Goal: Task Accomplishment & Management: Use online tool/utility

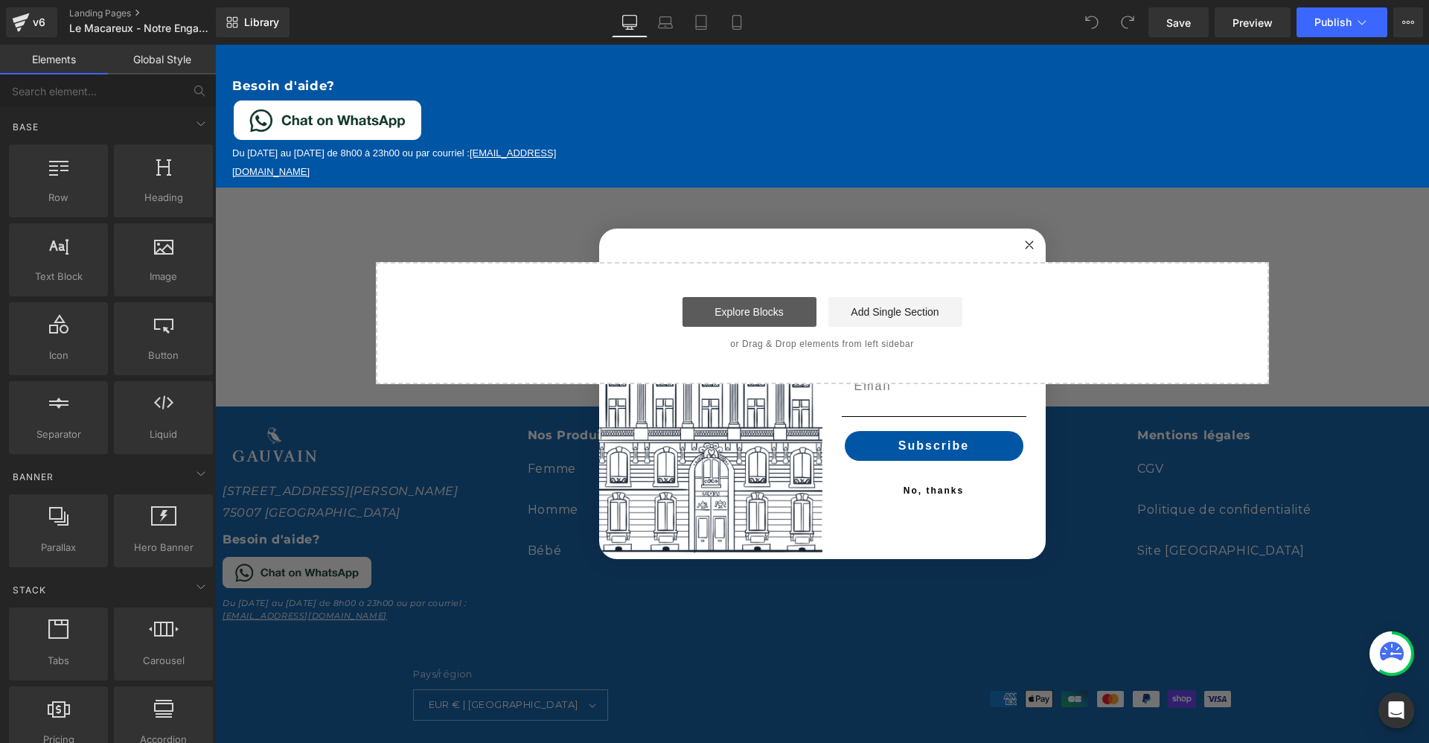
scroll to position [1903, 0]
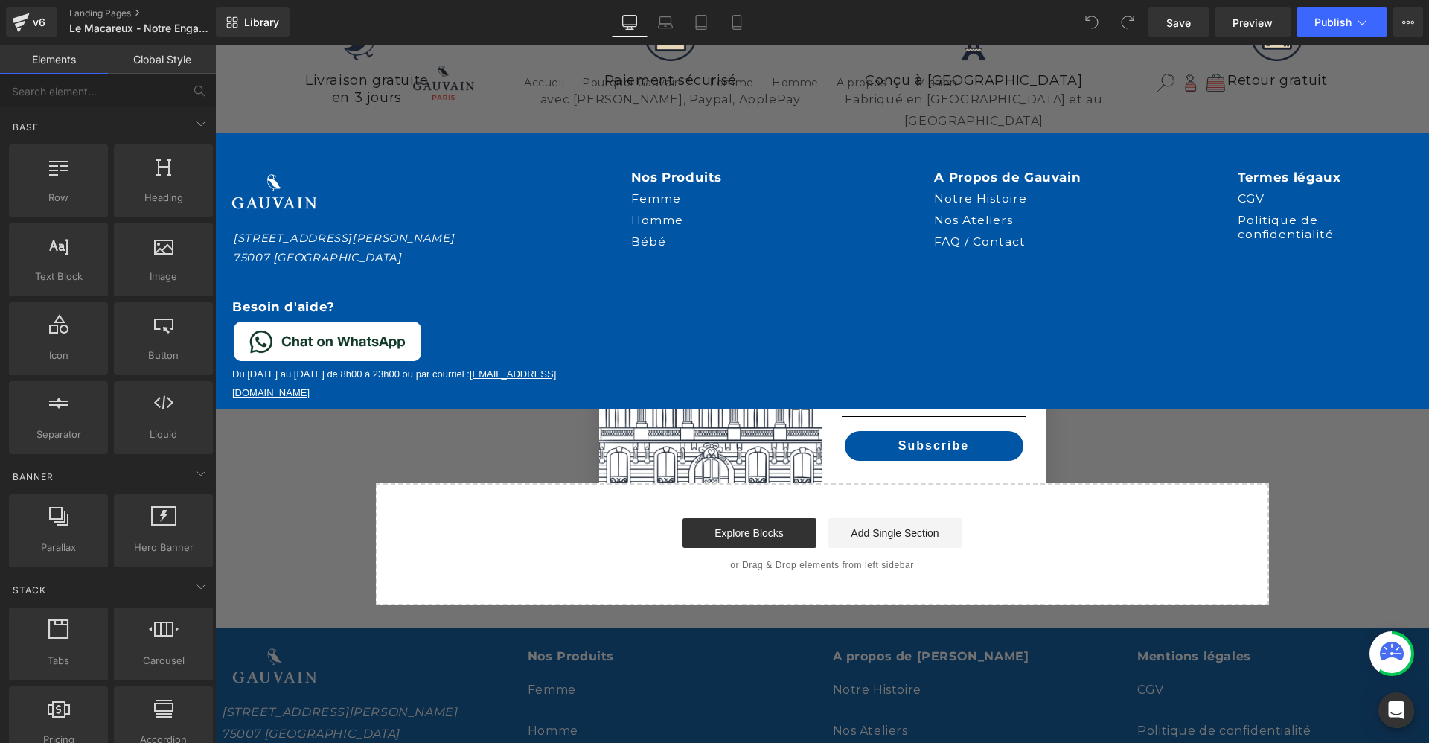
click at [635, 231] on div "Bébé Button" at bounding box center [771, 242] width 281 height 22
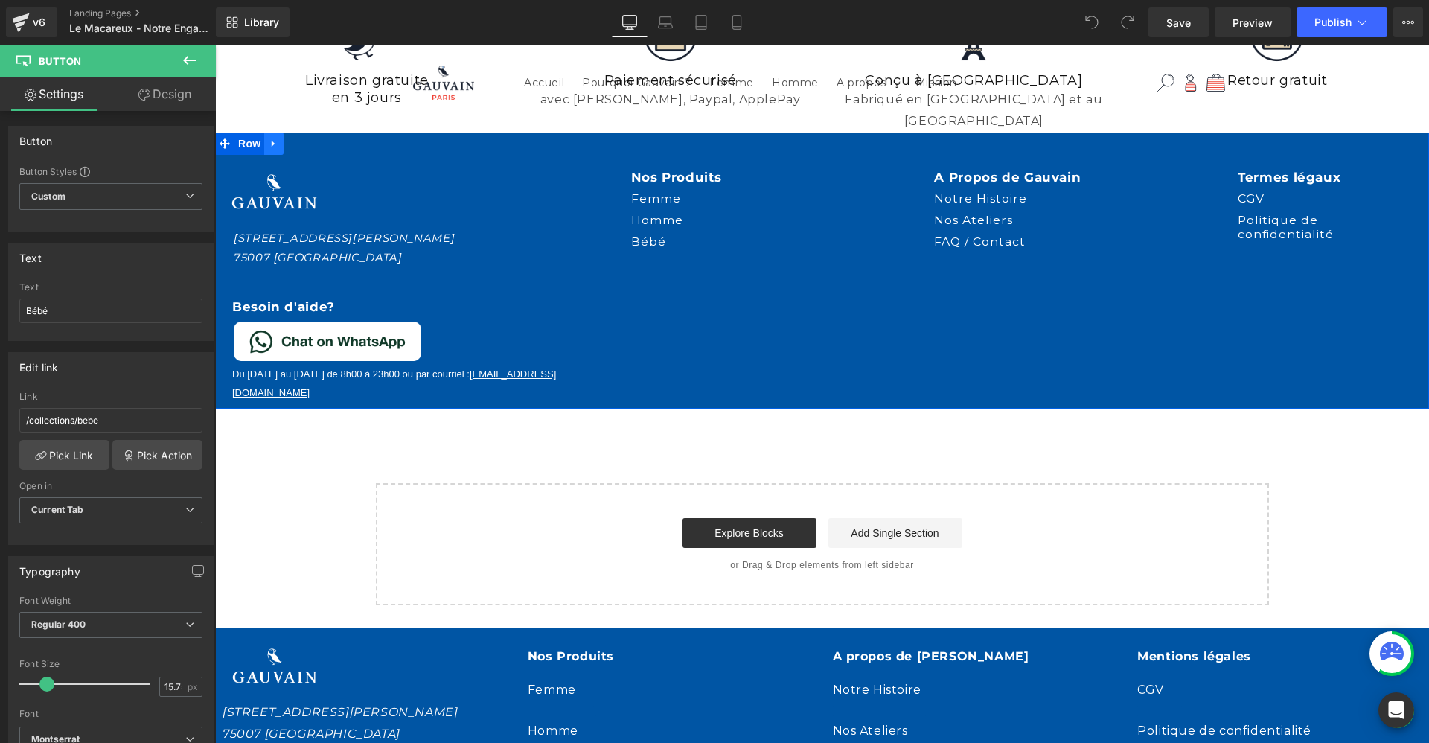
click at [272, 141] on icon at bounding box center [273, 144] width 3 height 7
click at [307, 138] on icon at bounding box center [312, 143] width 10 height 10
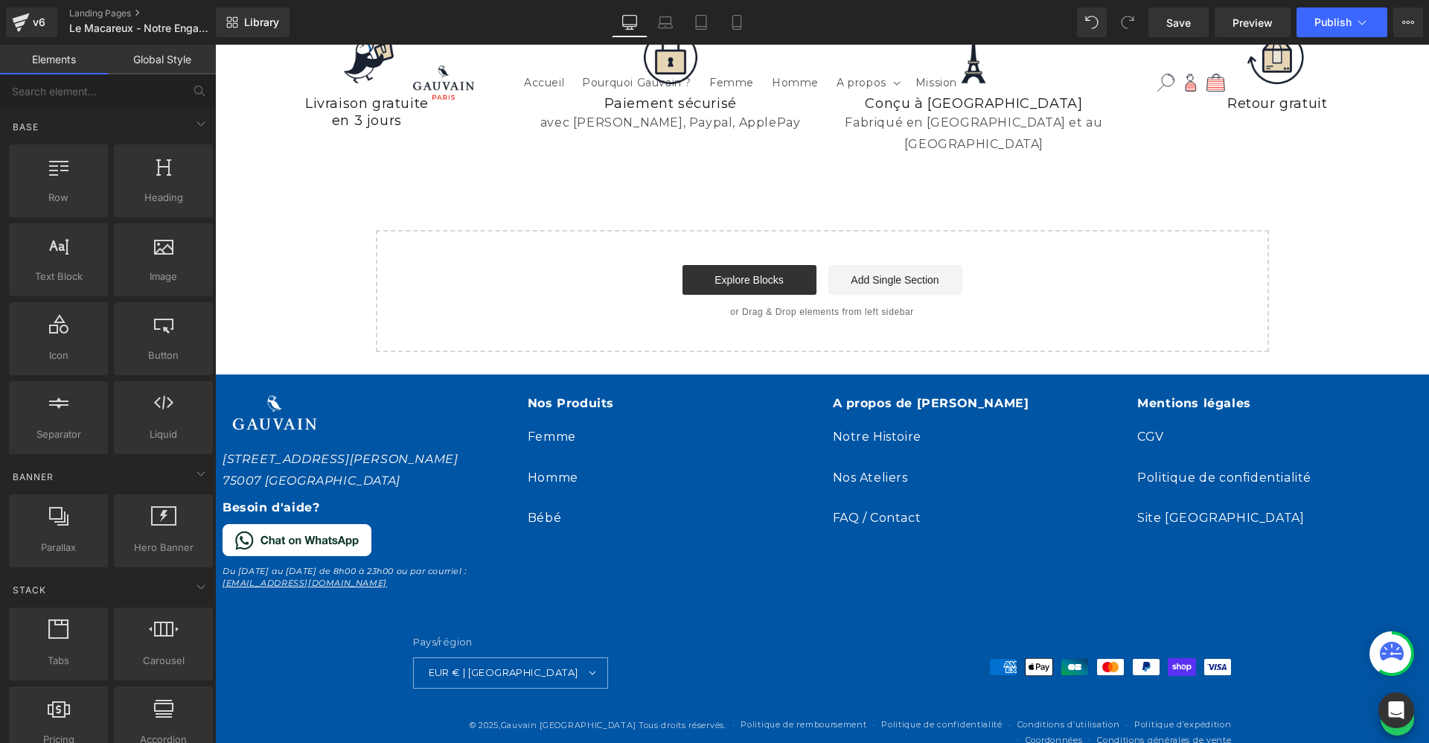
scroll to position [1858, 0]
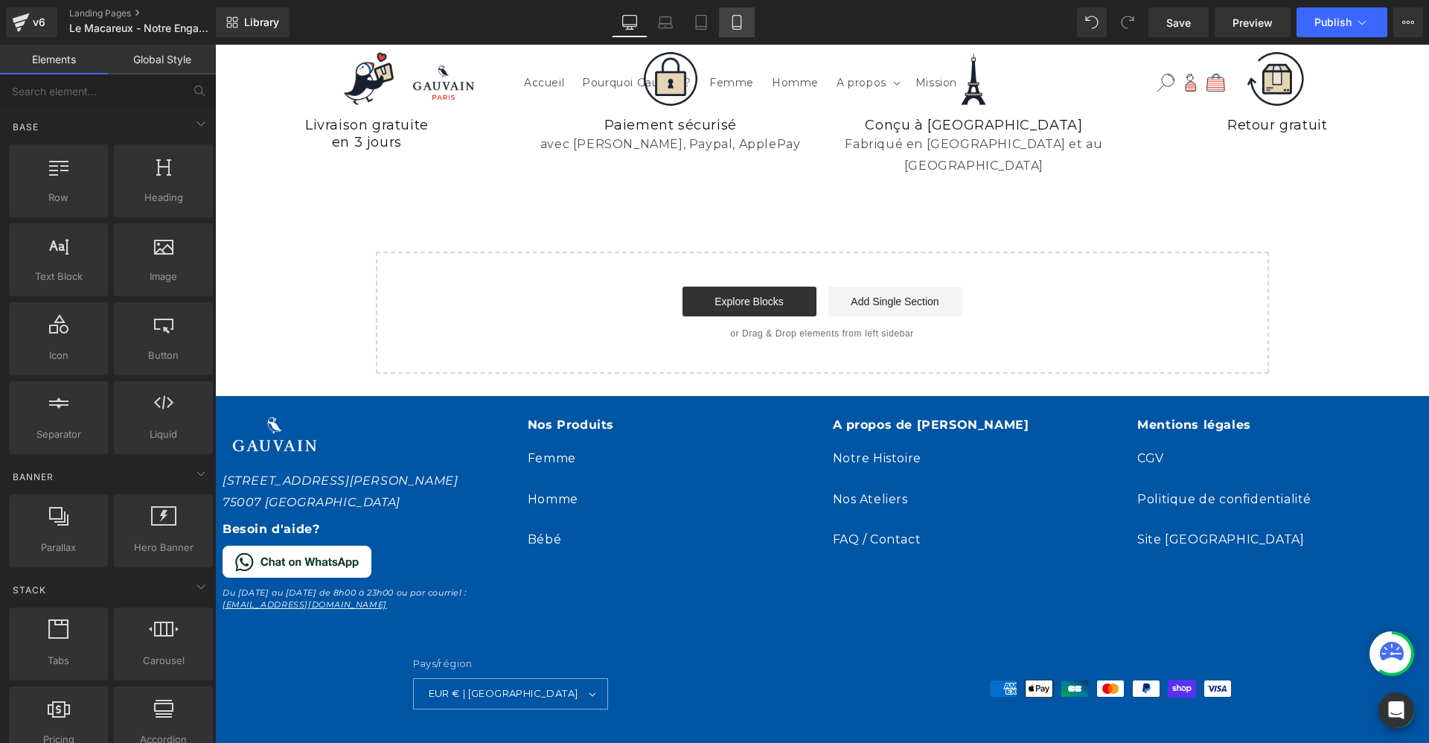
click at [735, 16] on icon at bounding box center [736, 22] width 15 height 15
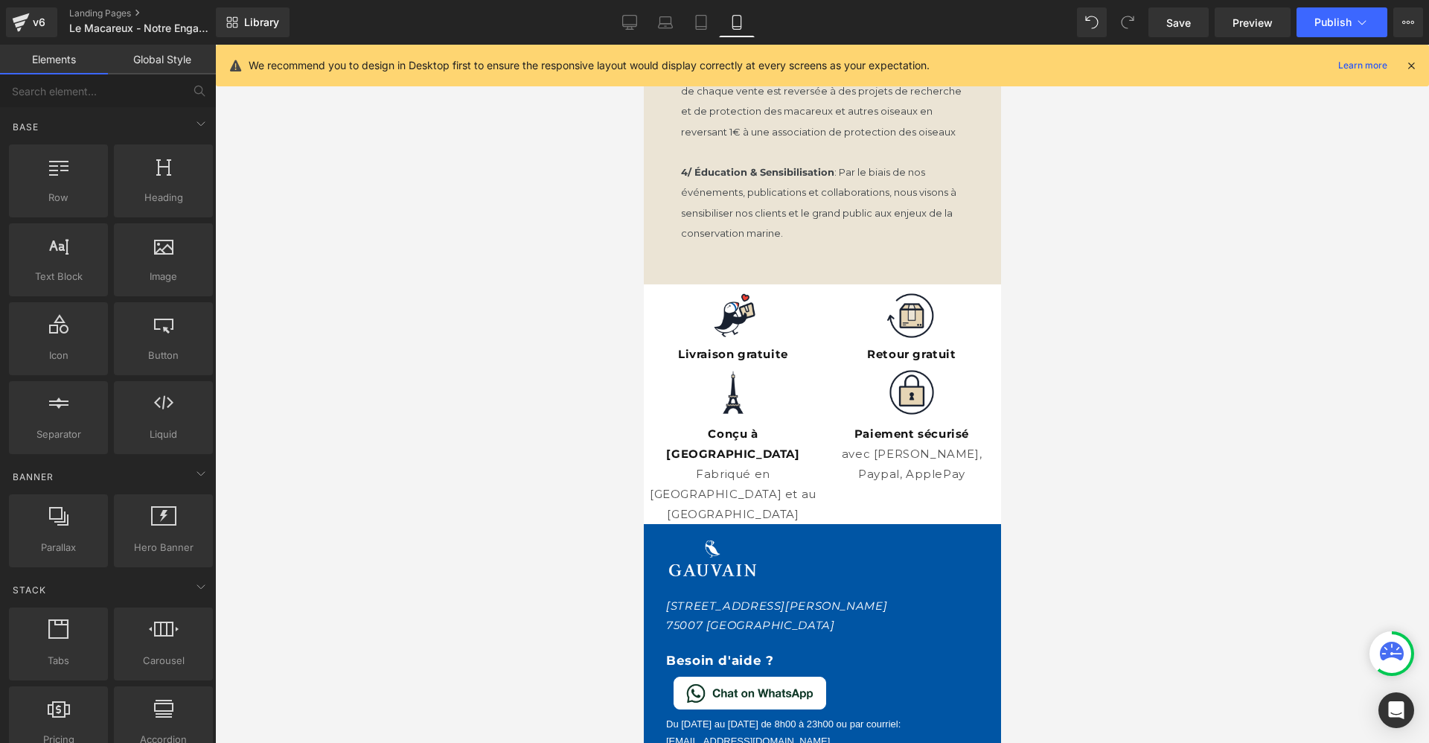
scroll to position [0, 511]
click at [697, 530] on icon at bounding box center [702, 535] width 10 height 11
click at [735, 530] on icon at bounding box center [740, 535] width 10 height 10
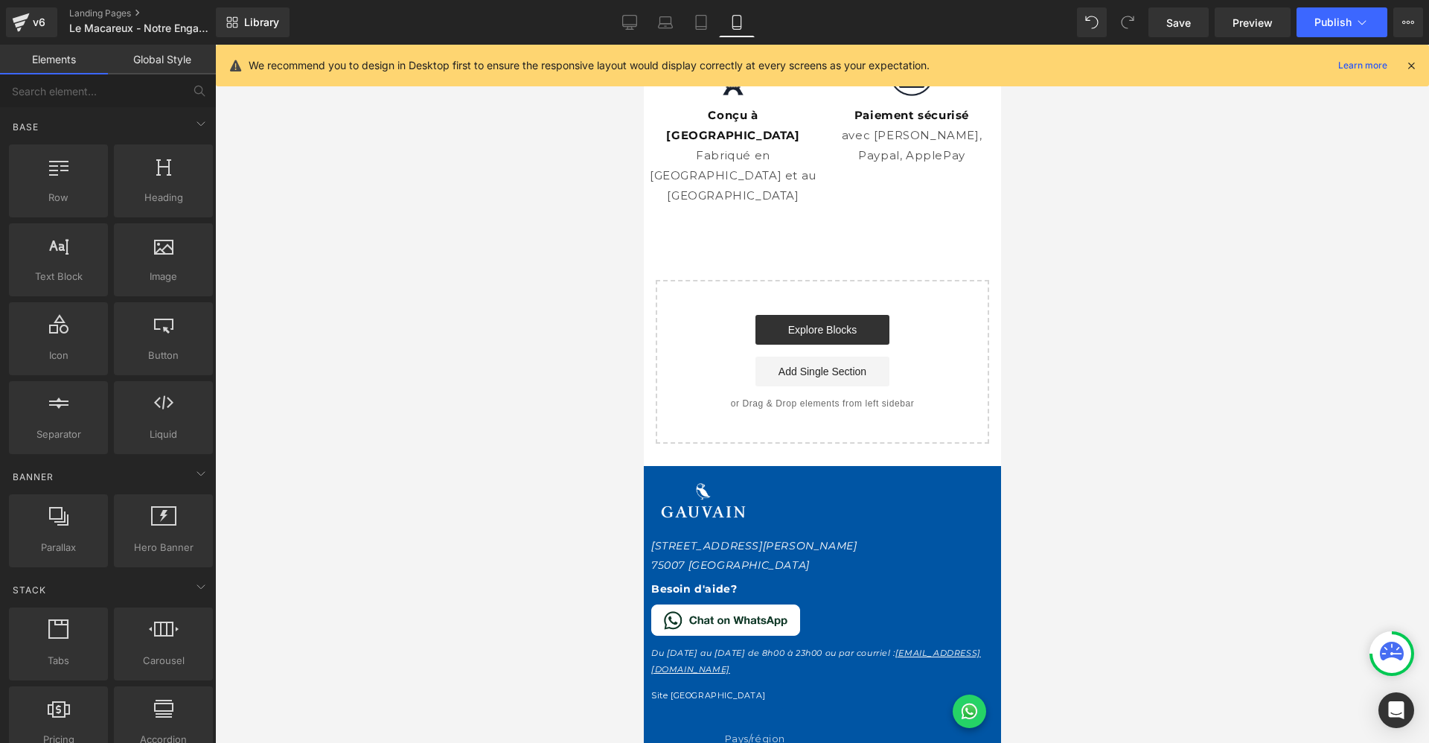
scroll to position [2296, 0]
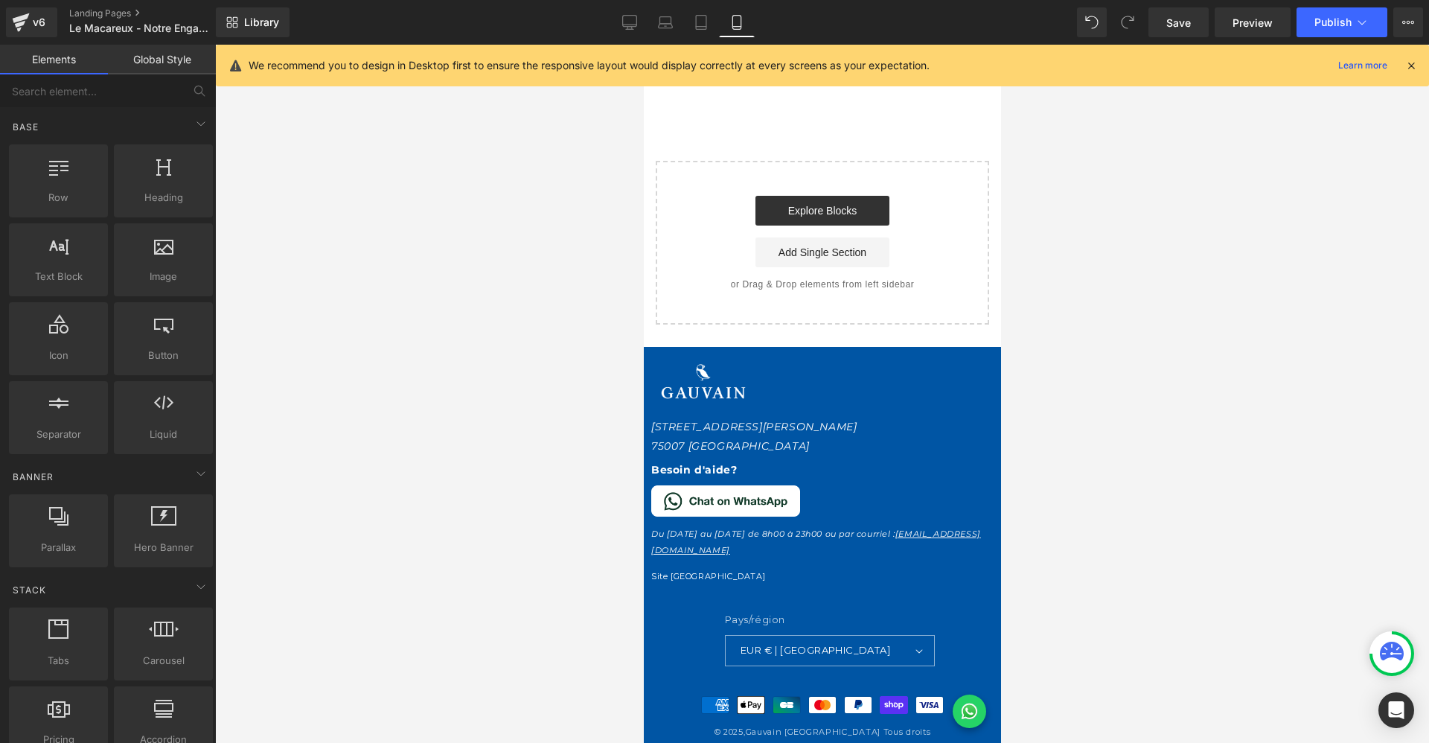
click at [837, 362] on div "[STREET_ADDRESS][PERSON_NAME] Besoin d'aide? Du [DATE] au [DATE] de 8h00 à 23h0…" at bounding box center [825, 463] width 350 height 202
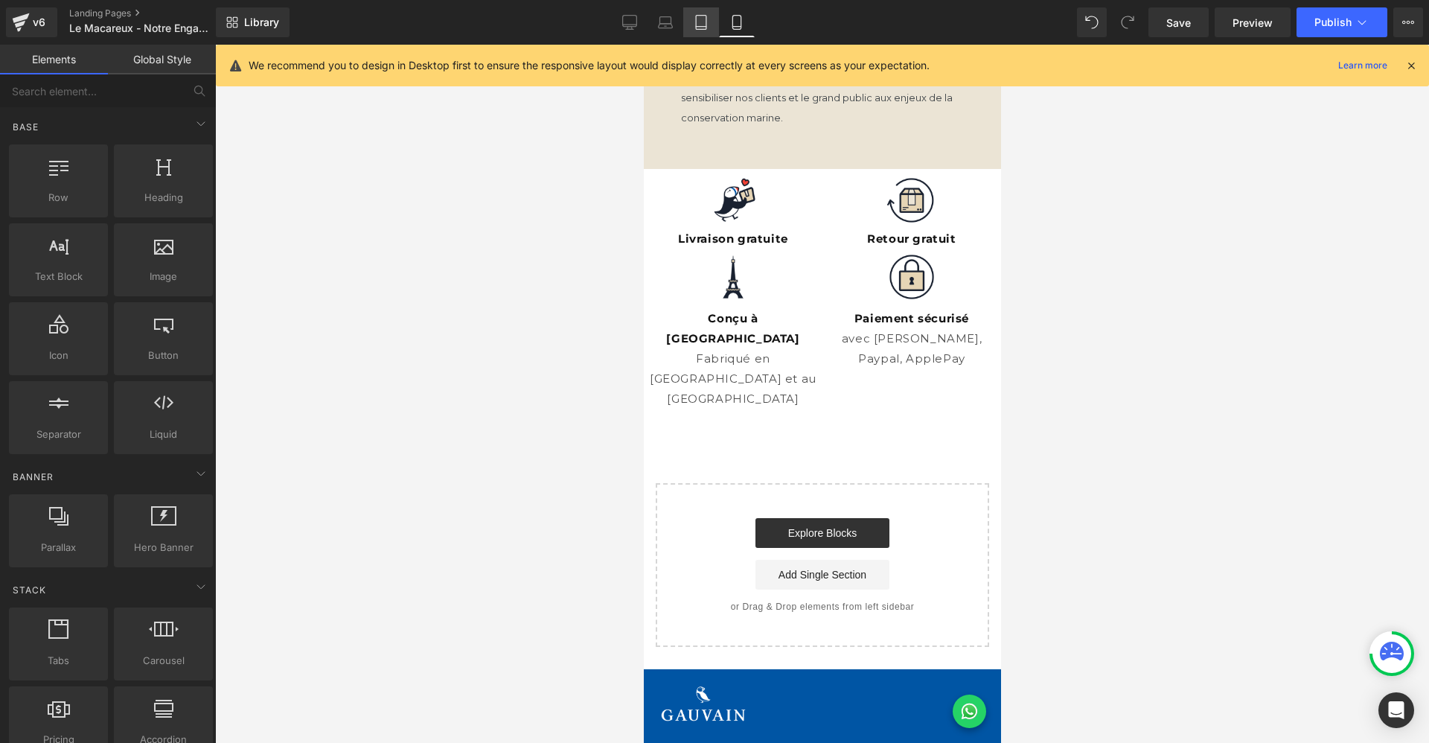
scroll to position [0, 1021]
click at [672, 27] on icon at bounding box center [665, 22] width 15 height 15
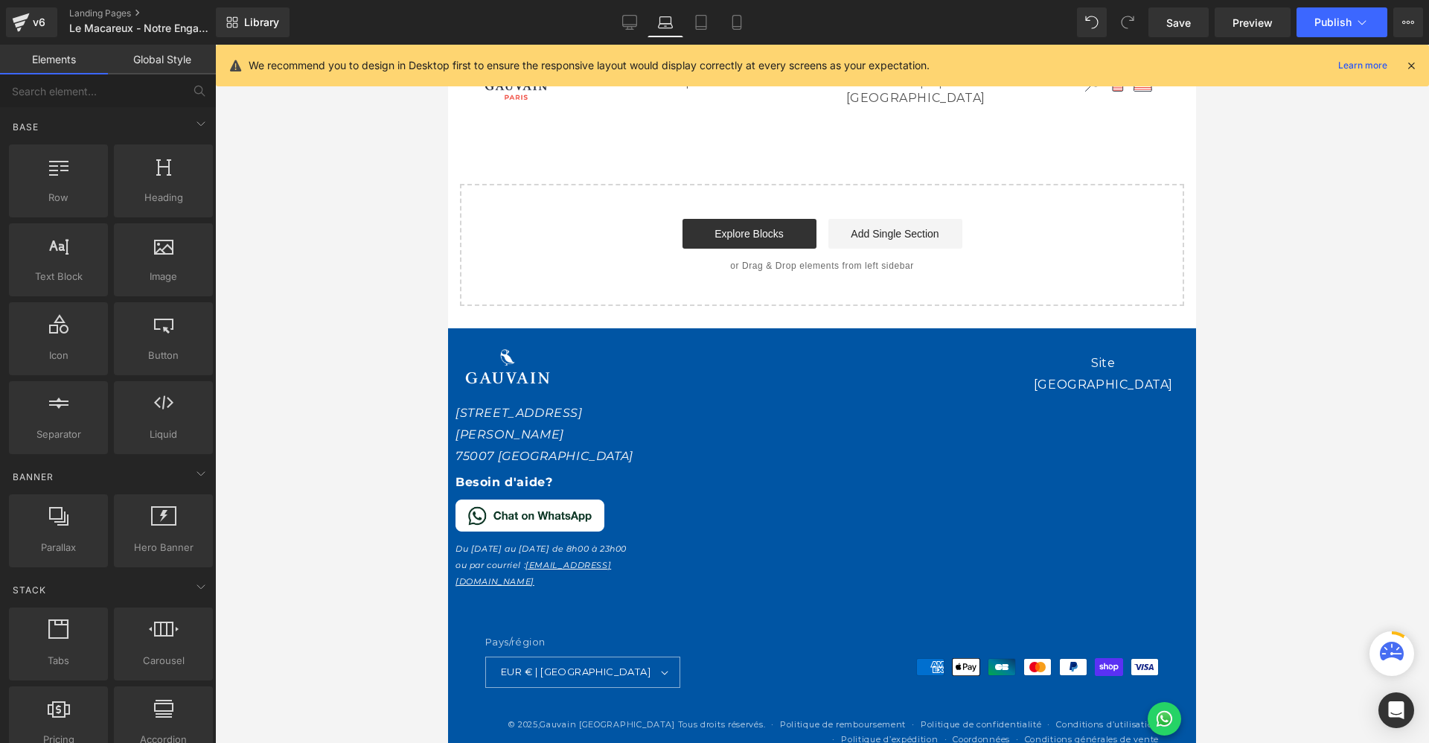
scroll to position [0, 2477]
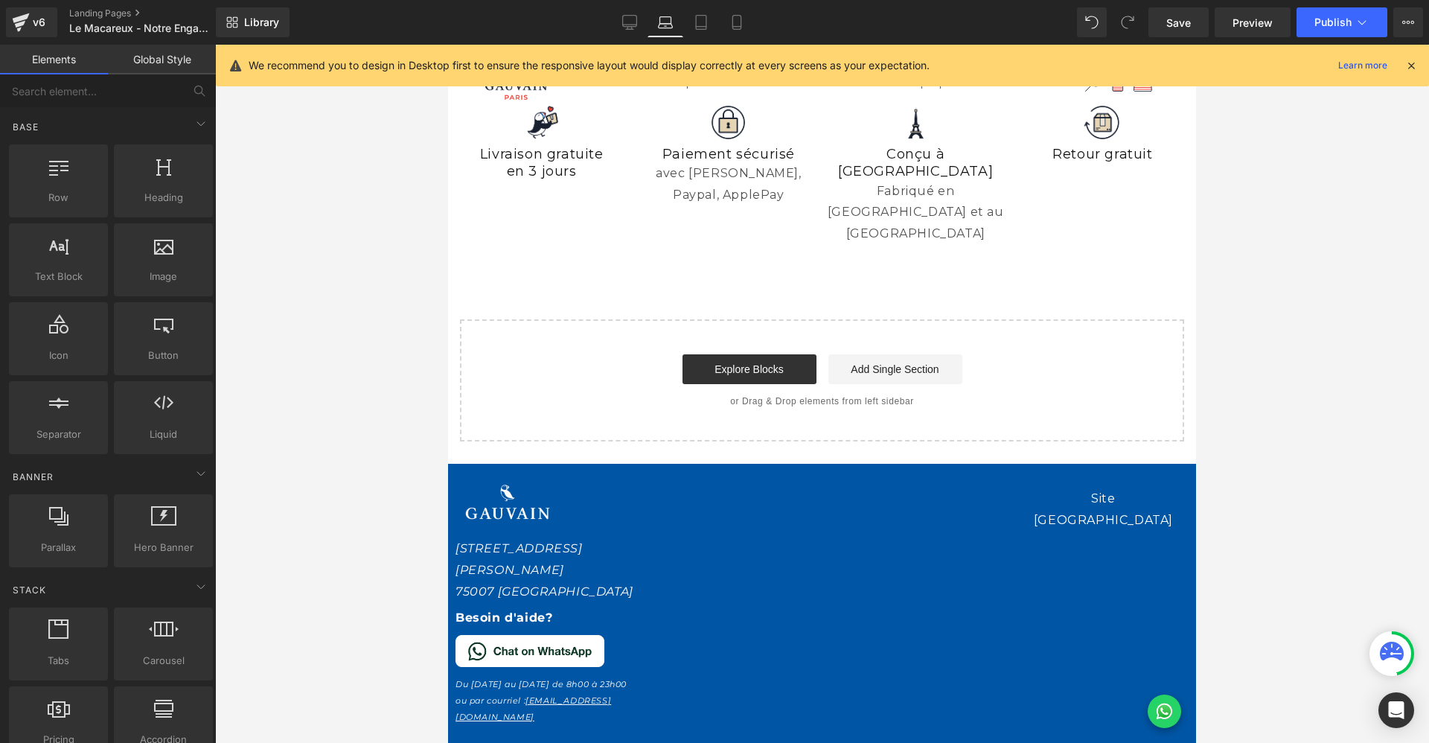
click at [665, 482] on div "Nos Produits Femme Homme [GEOGRAPHIC_DATA]" at bounding box center [735, 606] width 182 height 248
click at [1309, 19] on button "Publish" at bounding box center [1341, 22] width 91 height 30
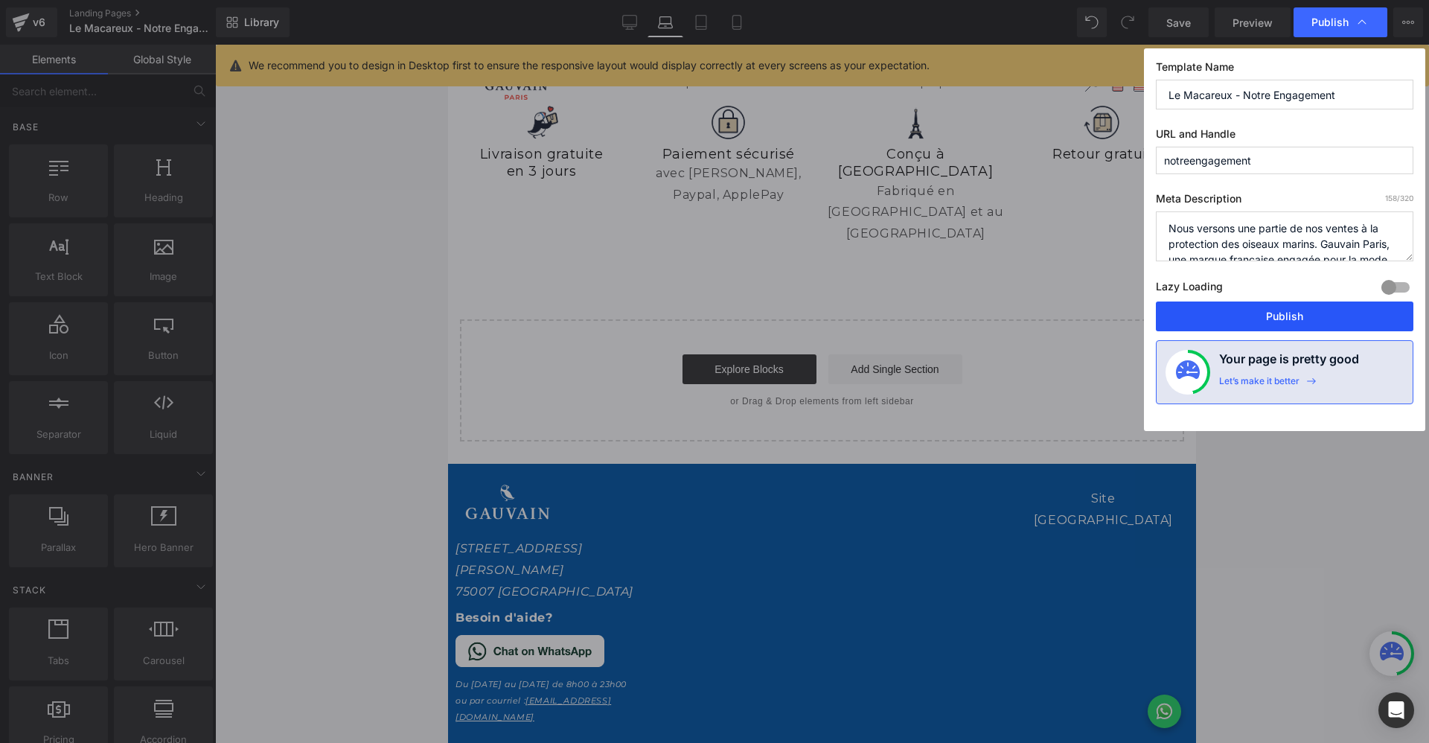
click at [1264, 323] on button "Publish" at bounding box center [1284, 316] width 257 height 30
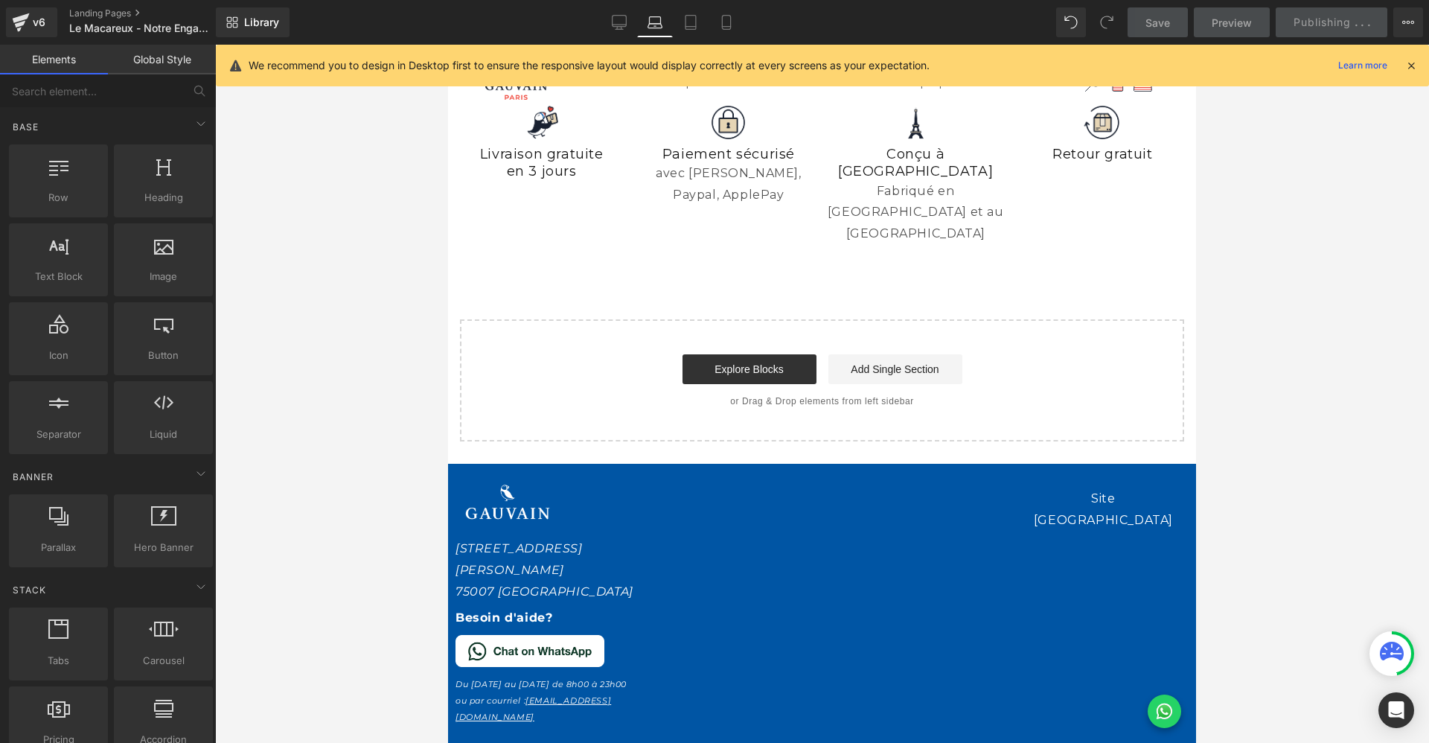
scroll to position [0, 0]
